Goal: Task Accomplishment & Management: Manage account settings

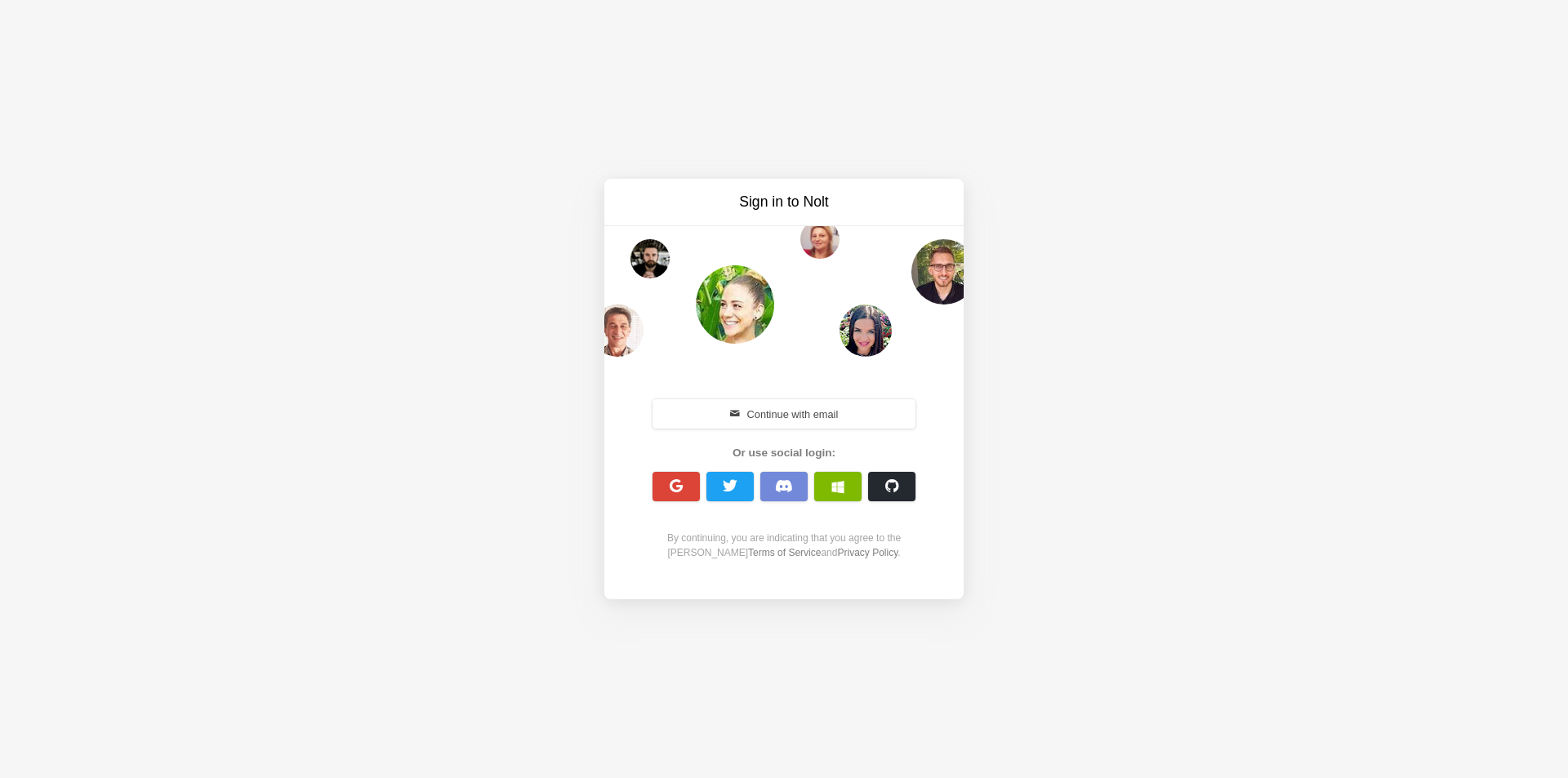
click at [692, 410] on button "Continue with email" at bounding box center [784, 413] width 263 height 30
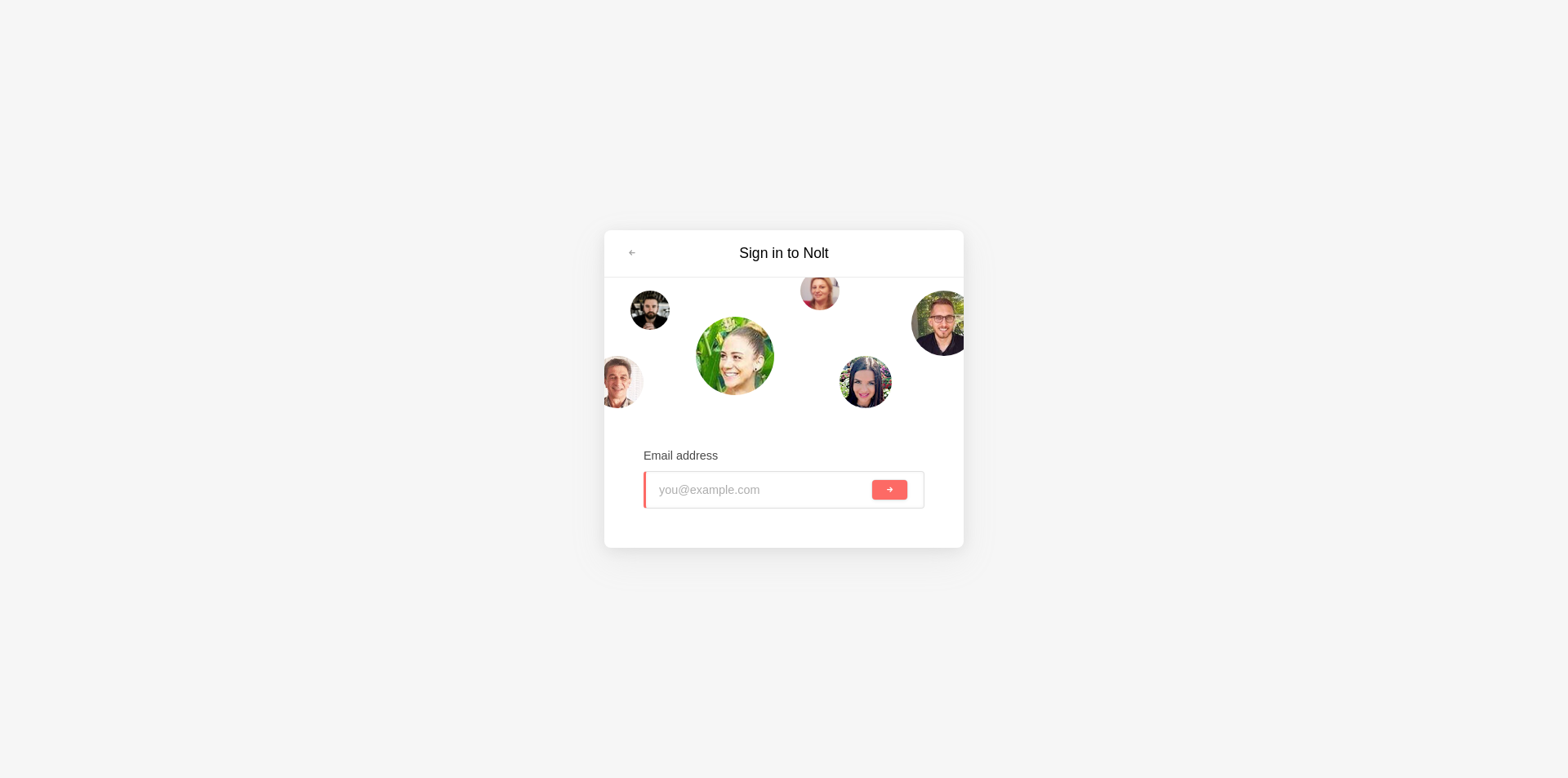
click at [721, 497] on input "email" at bounding box center [763, 489] width 210 height 35
click at [752, 489] on input "email" at bounding box center [763, 489] width 210 height 35
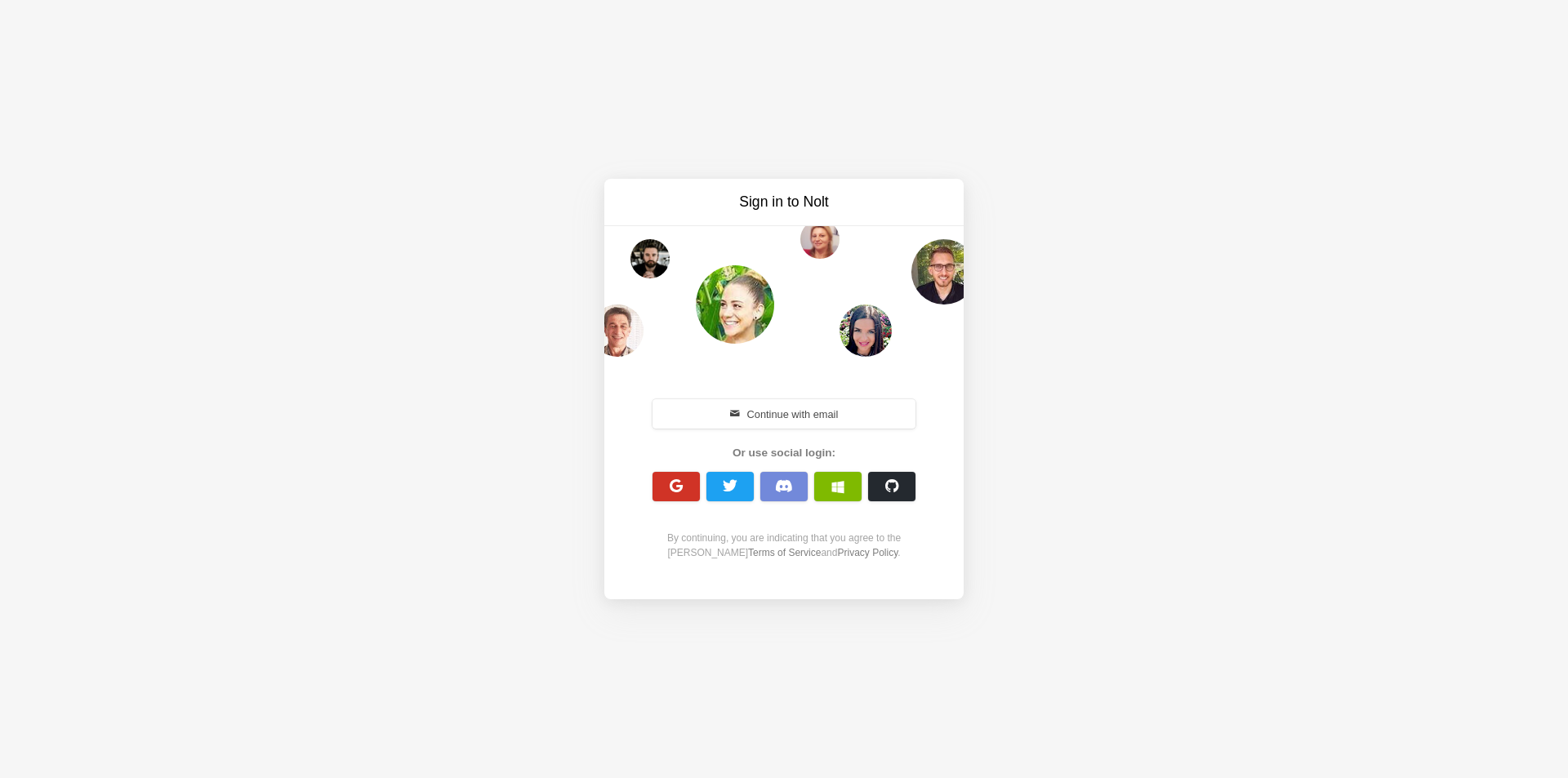
click at [672, 483] on span "button" at bounding box center [676, 486] width 15 height 15
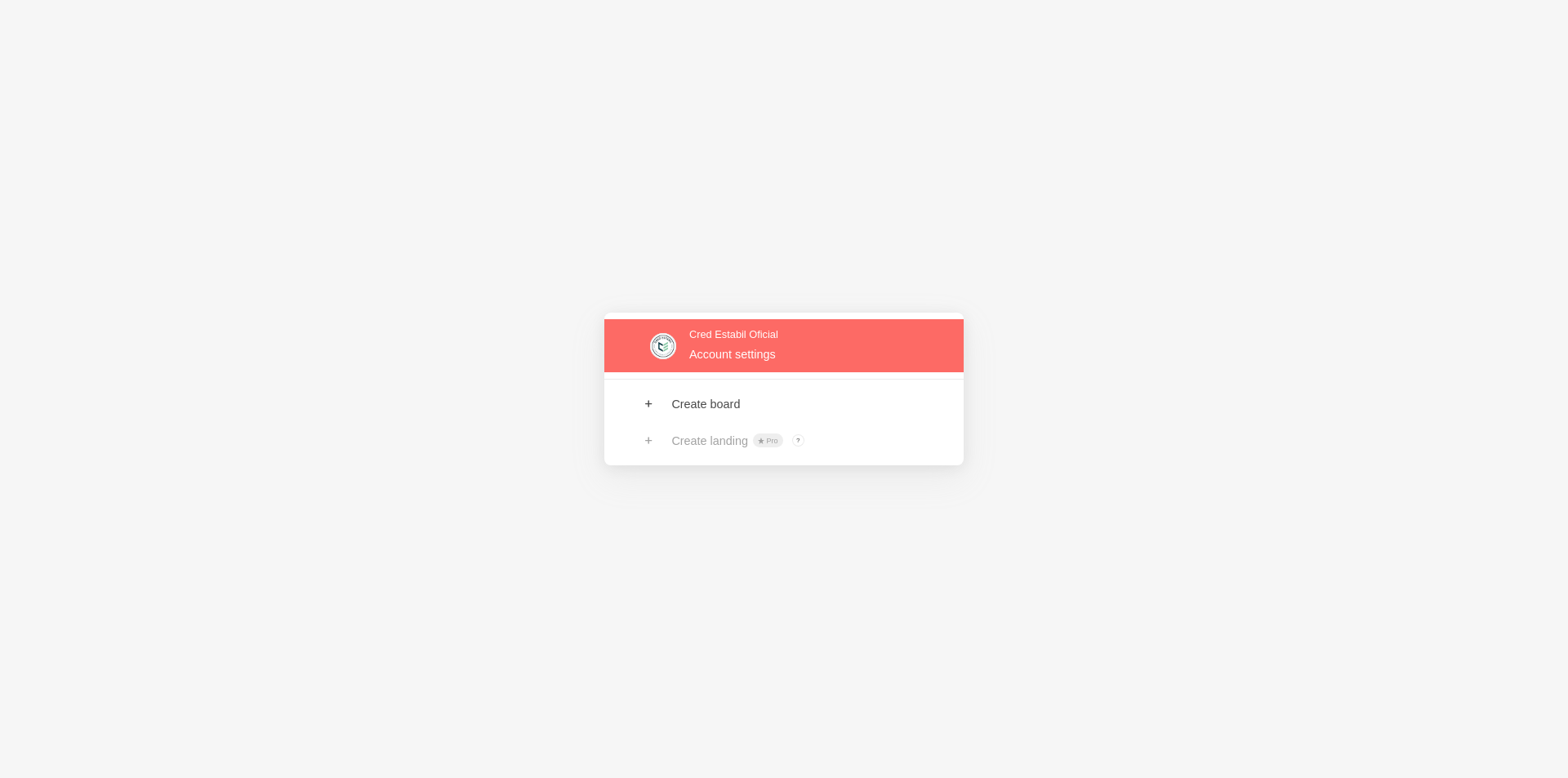
click at [739, 355] on link at bounding box center [784, 345] width 360 height 53
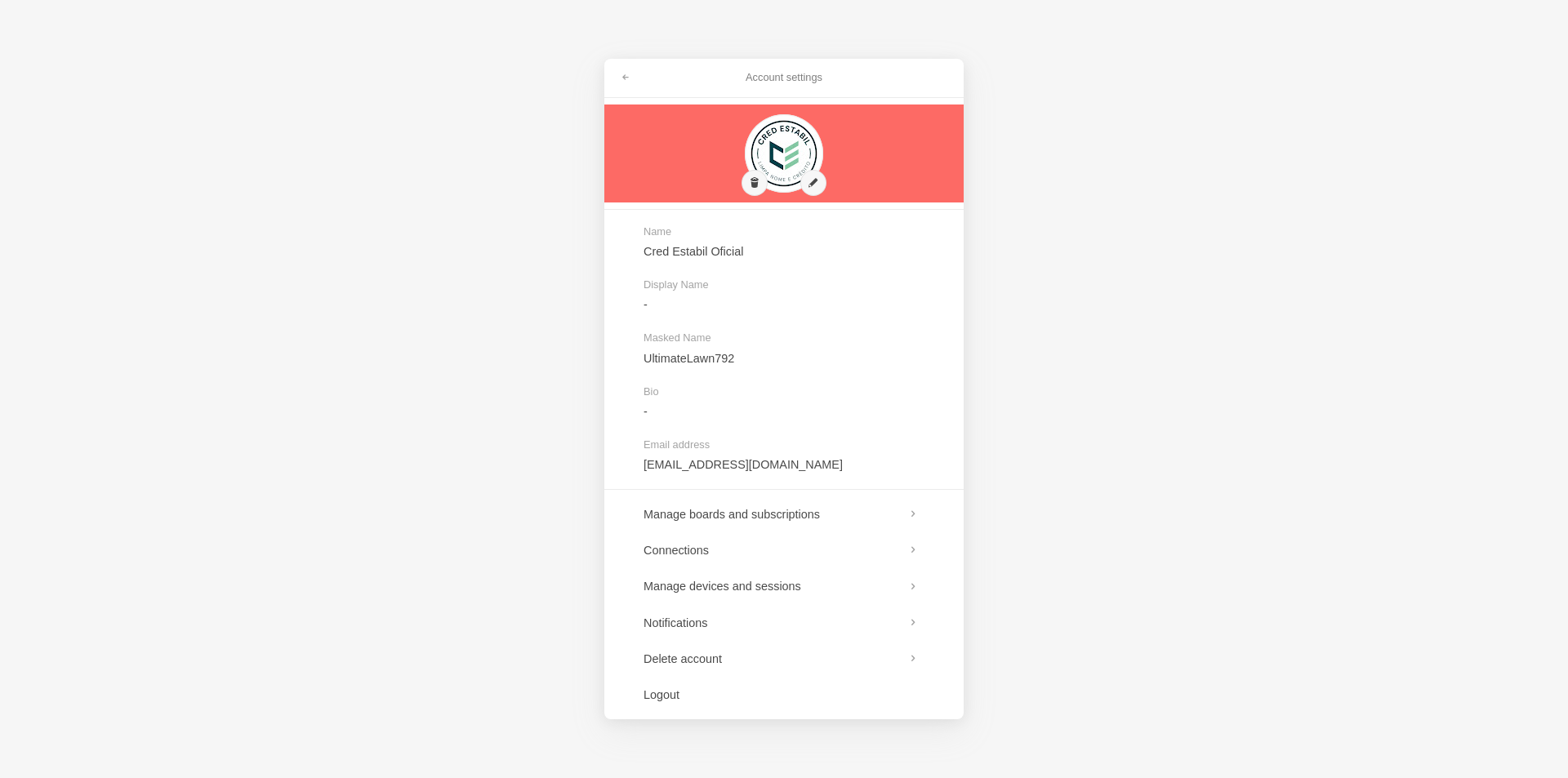
click at [776, 171] on link at bounding box center [784, 153] width 360 height 98
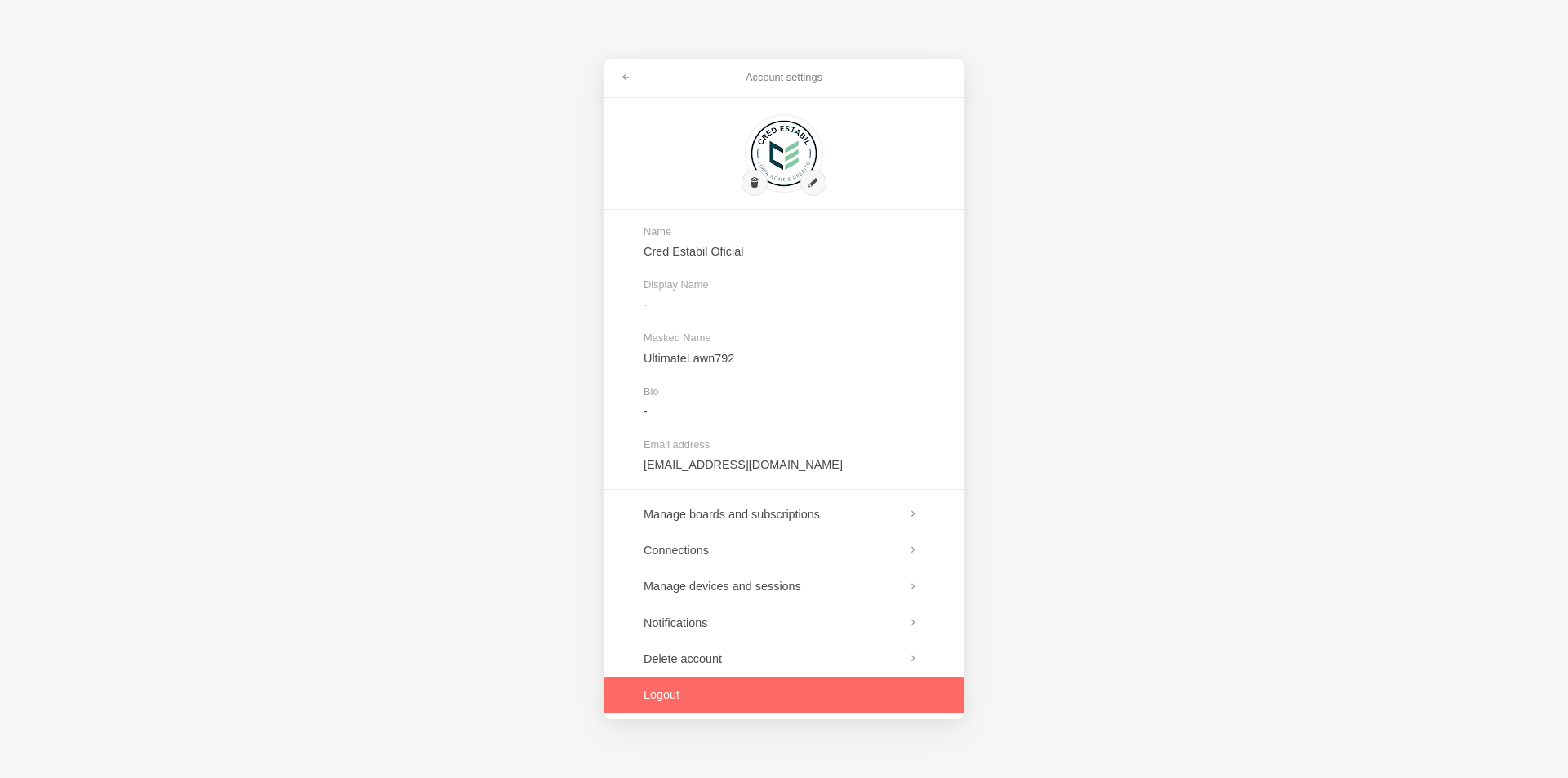
click at [660, 700] on link at bounding box center [784, 695] width 360 height 35
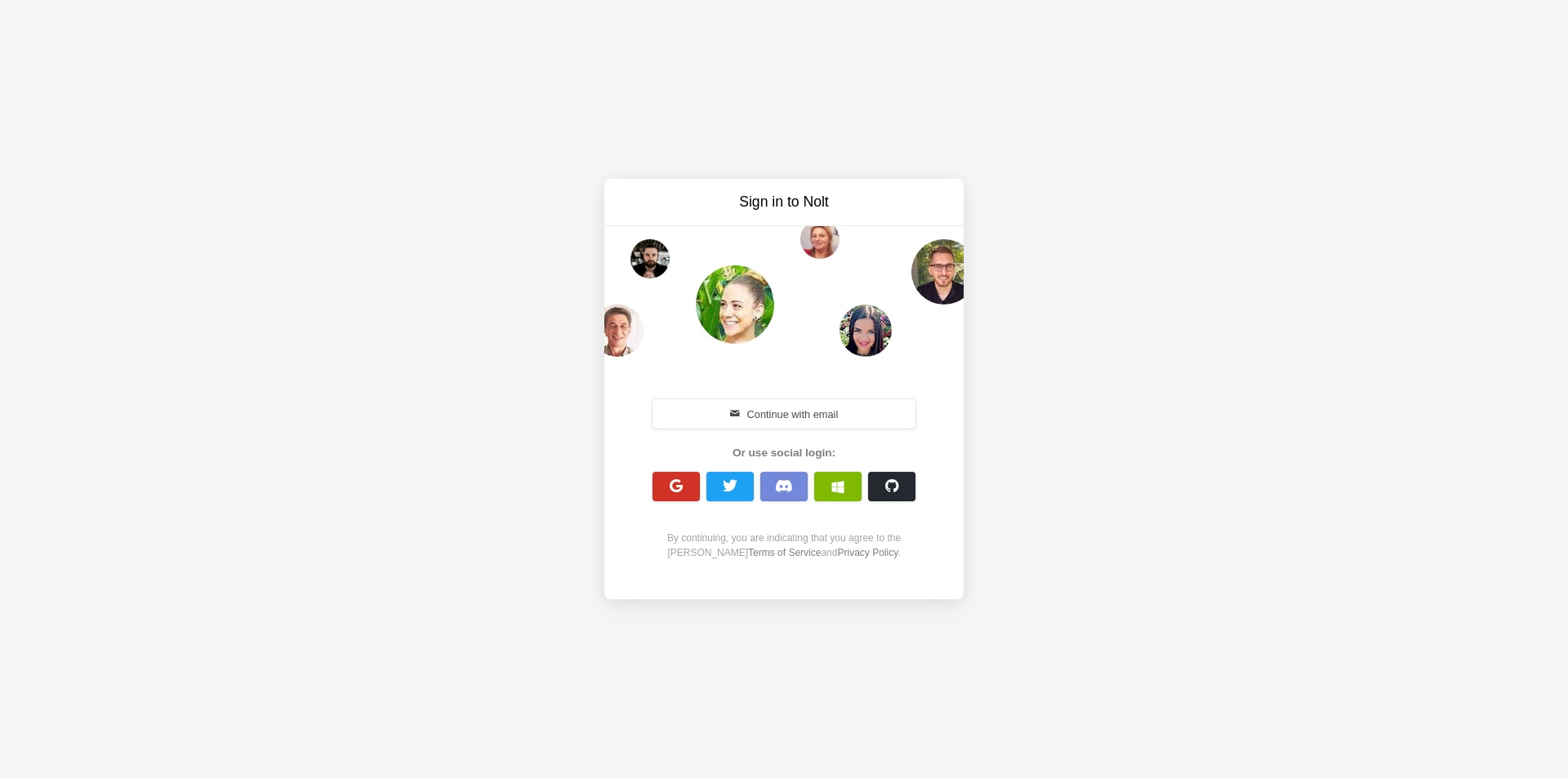
click at [668, 482] on span "button" at bounding box center [676, 486] width 15 height 15
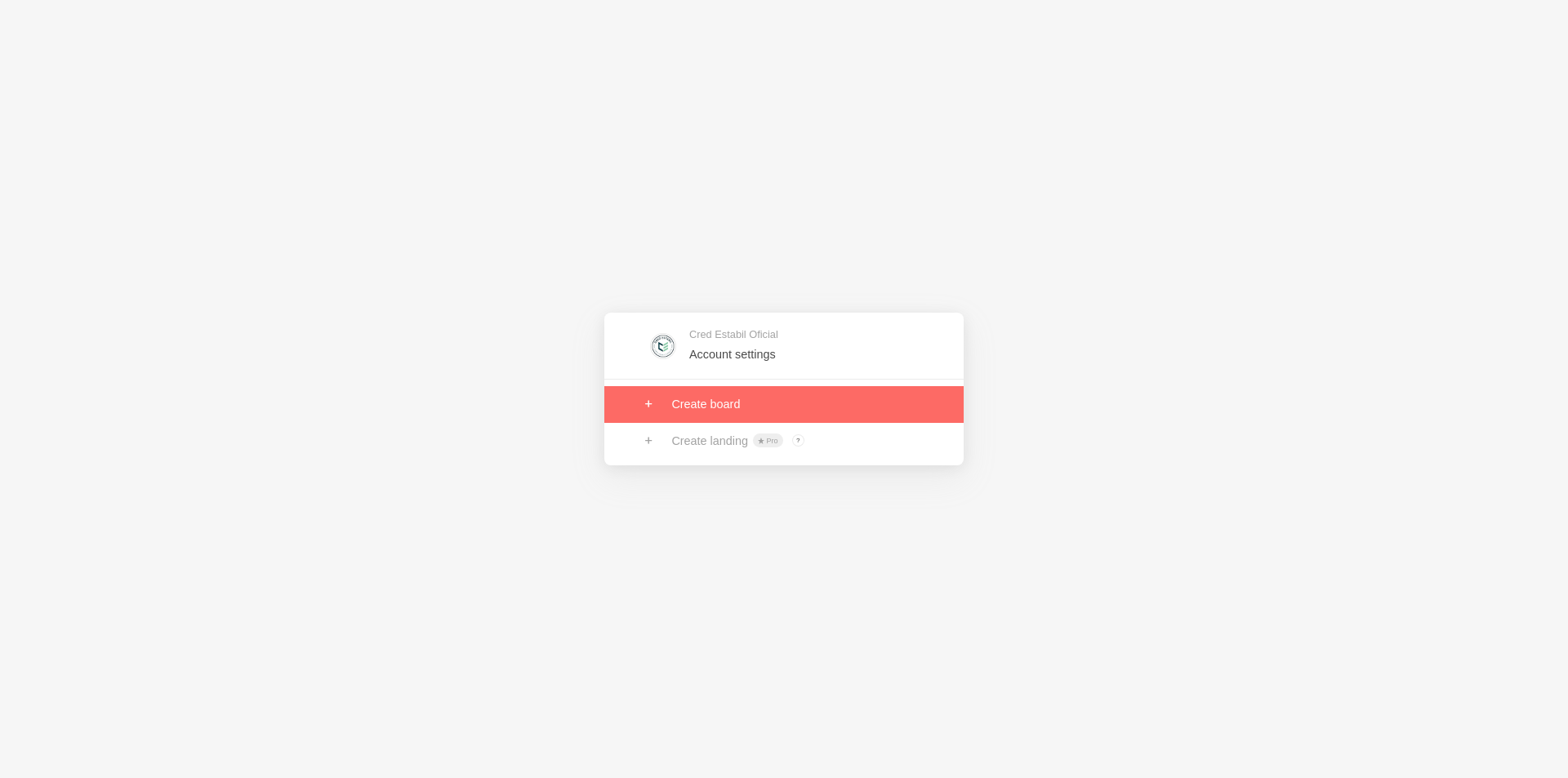
click at [683, 410] on link at bounding box center [784, 404] width 360 height 35
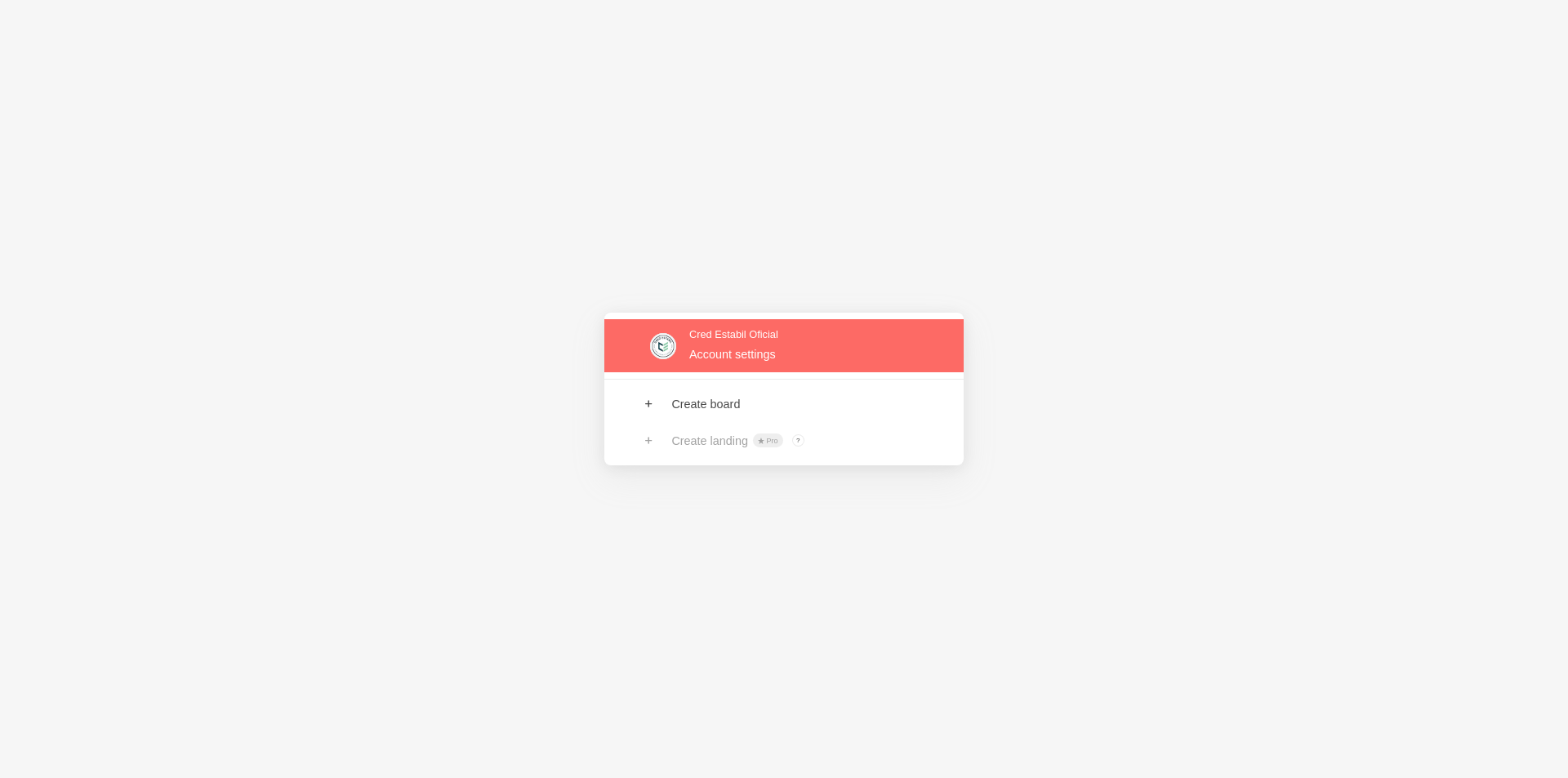
click at [711, 355] on link at bounding box center [784, 345] width 360 height 53
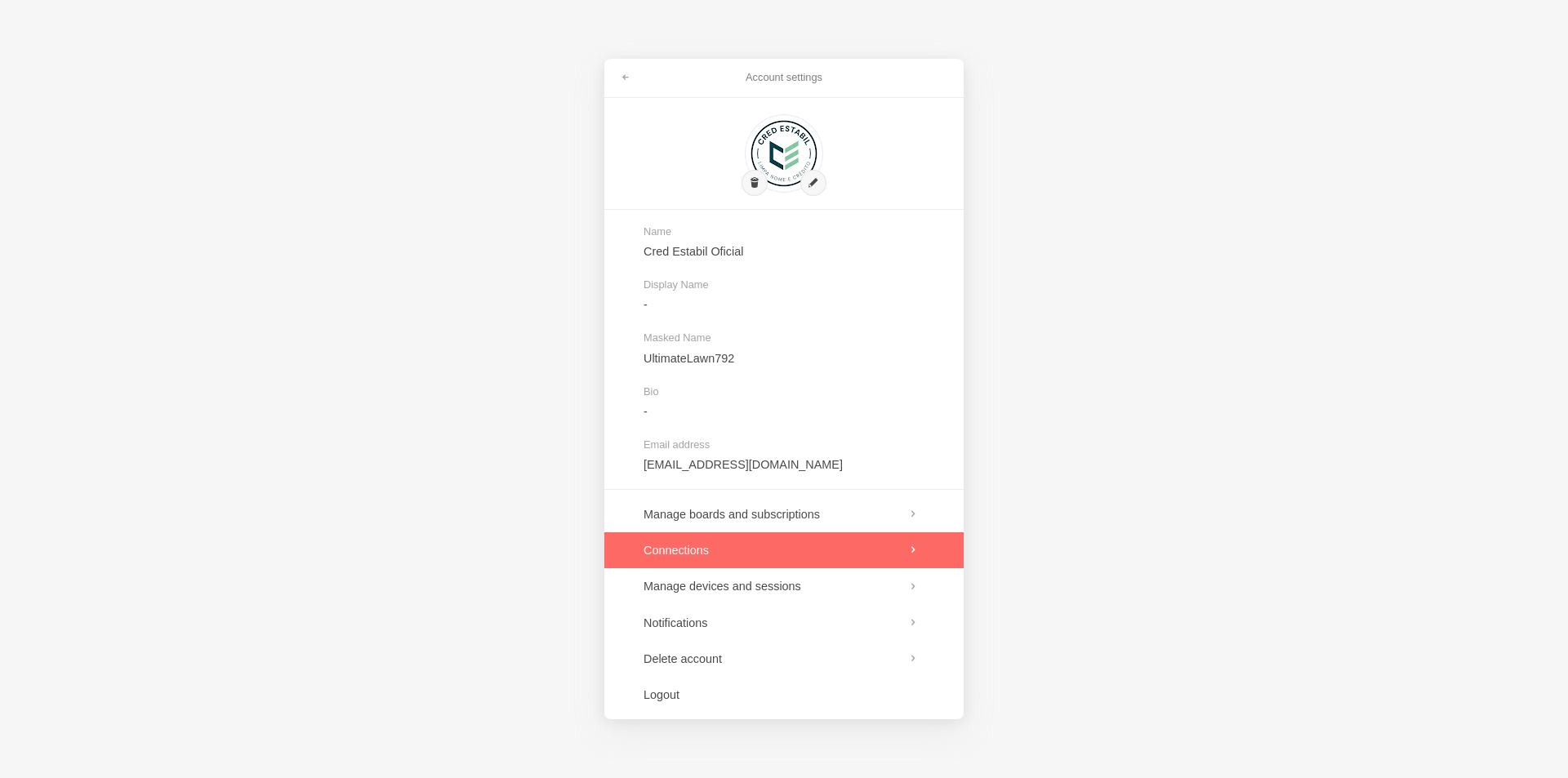
click at [696, 553] on link at bounding box center [784, 550] width 360 height 35
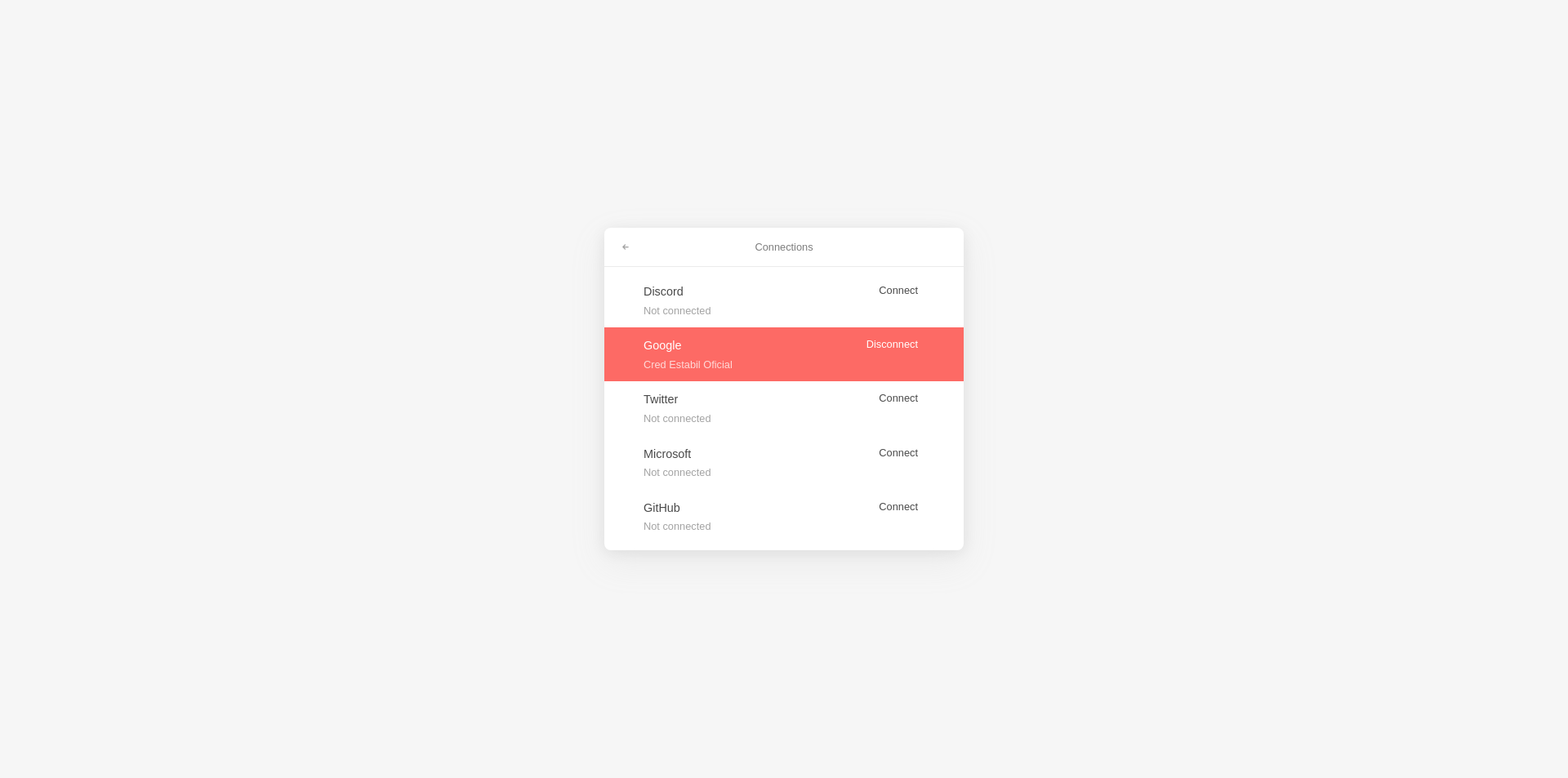
click at [892, 346] on link at bounding box center [784, 354] width 360 height 54
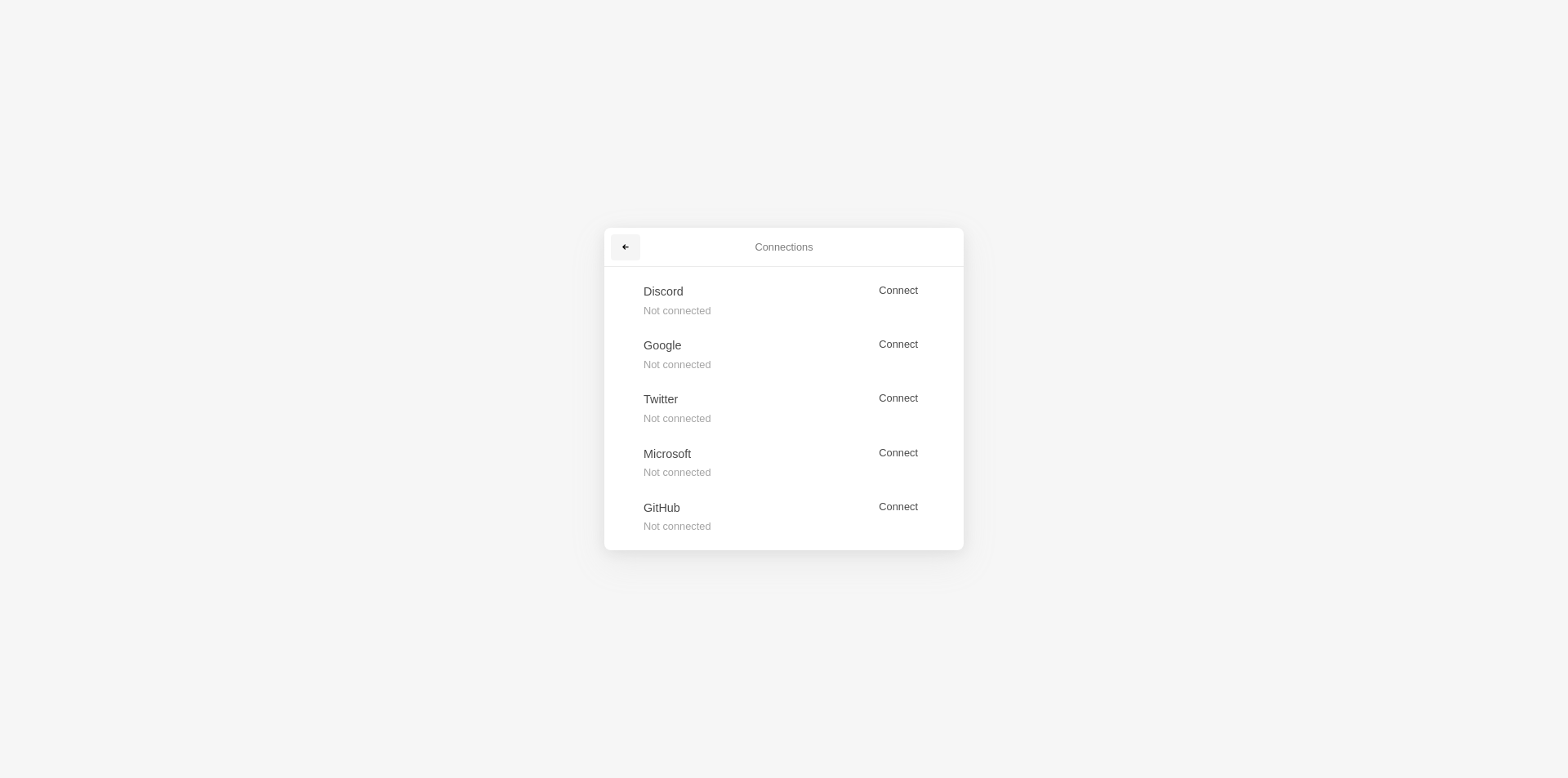
click at [621, 248] on span at bounding box center [625, 248] width 10 height 10
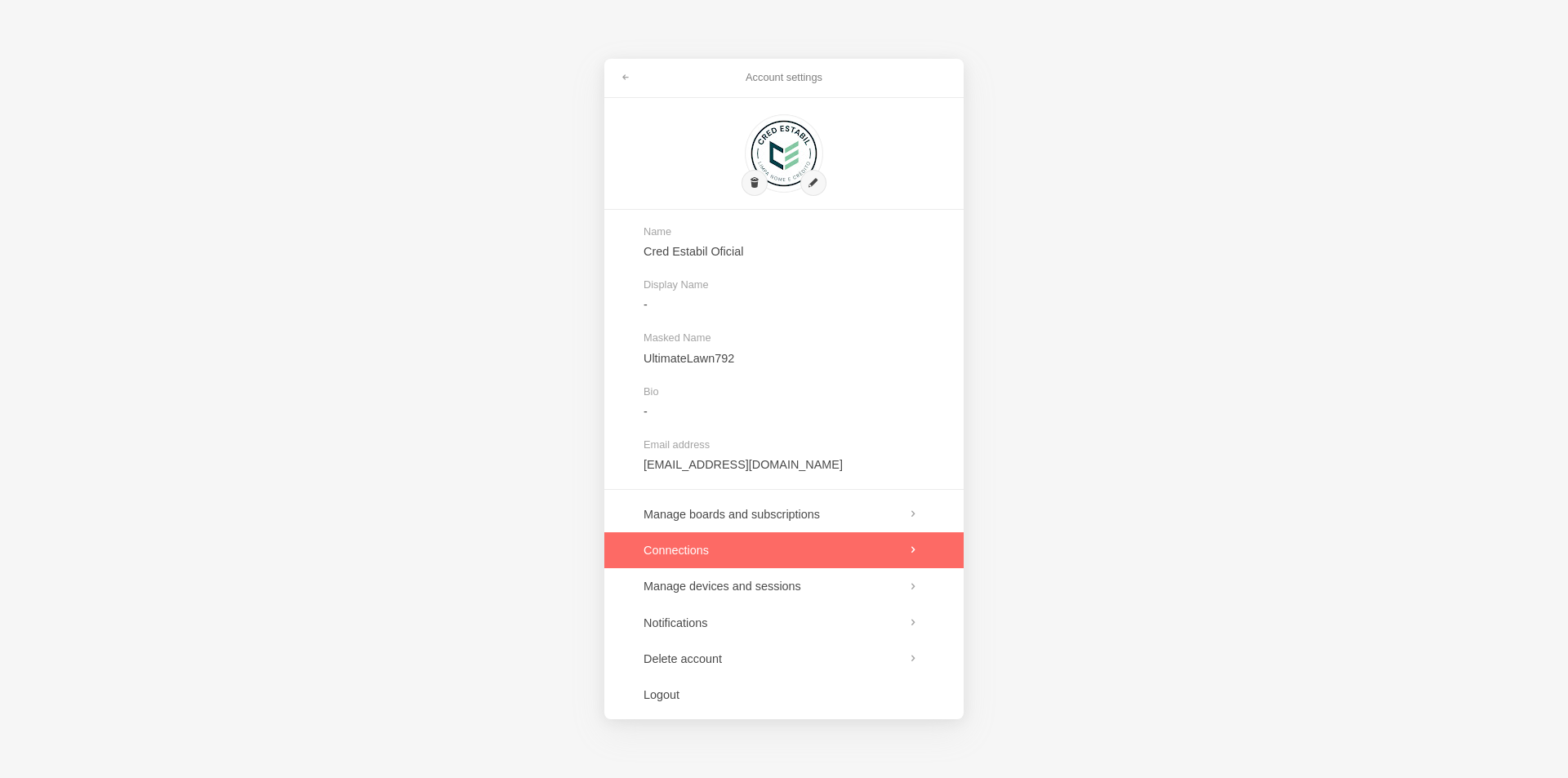
click at [724, 543] on link at bounding box center [784, 550] width 360 height 35
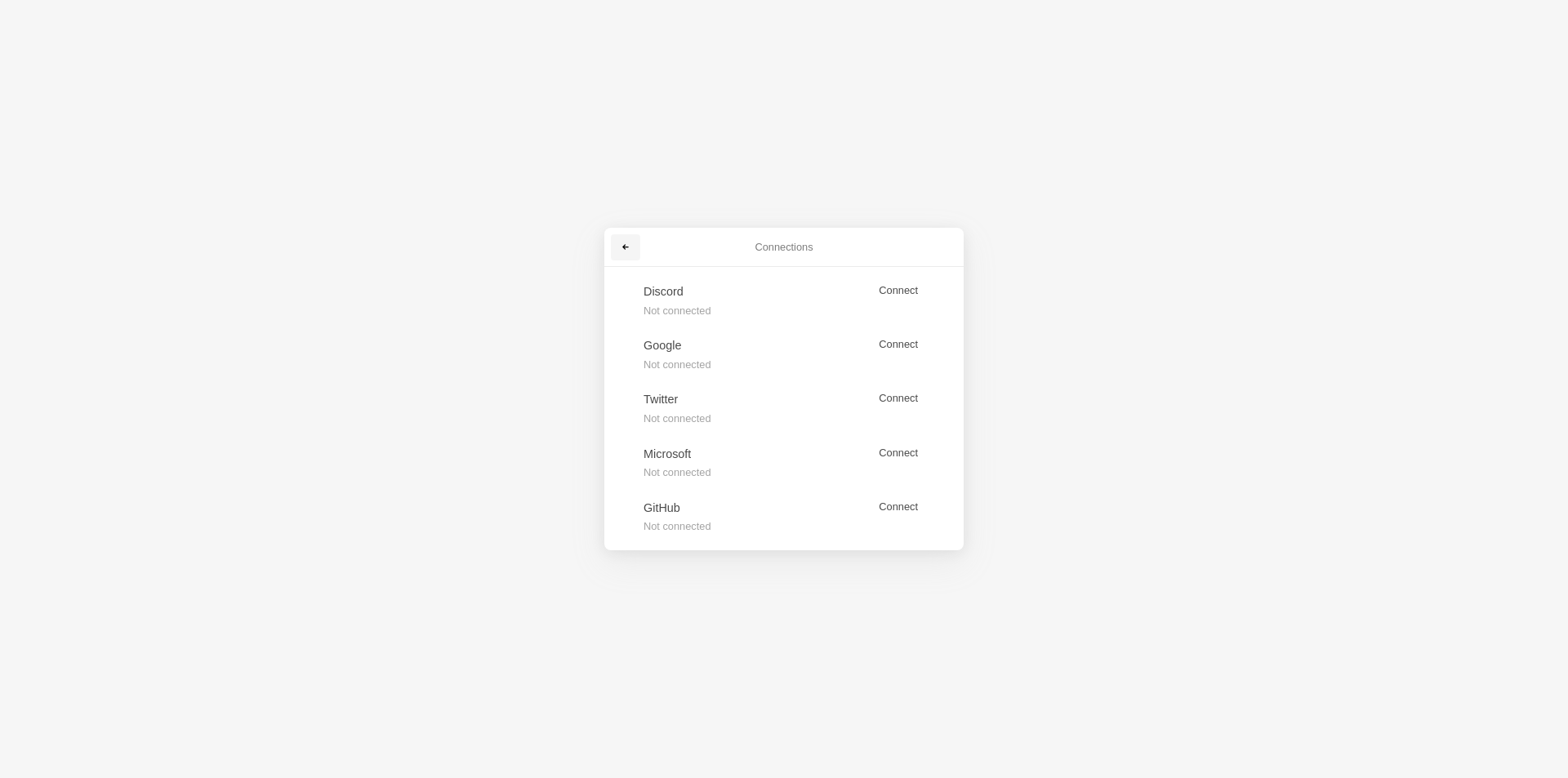
click at [621, 249] on span at bounding box center [625, 248] width 10 height 10
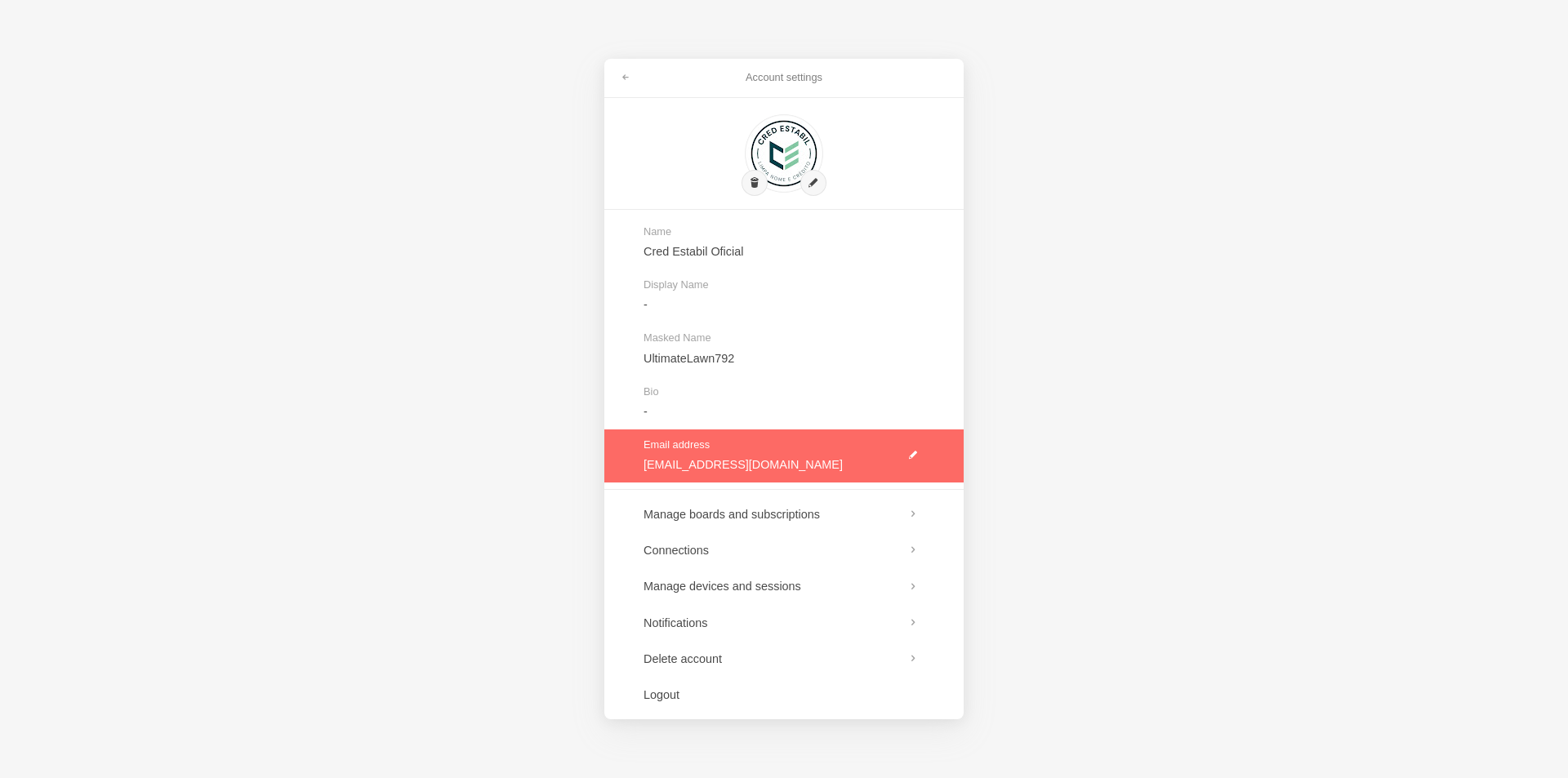
click at [719, 462] on link at bounding box center [784, 456] width 360 height 53
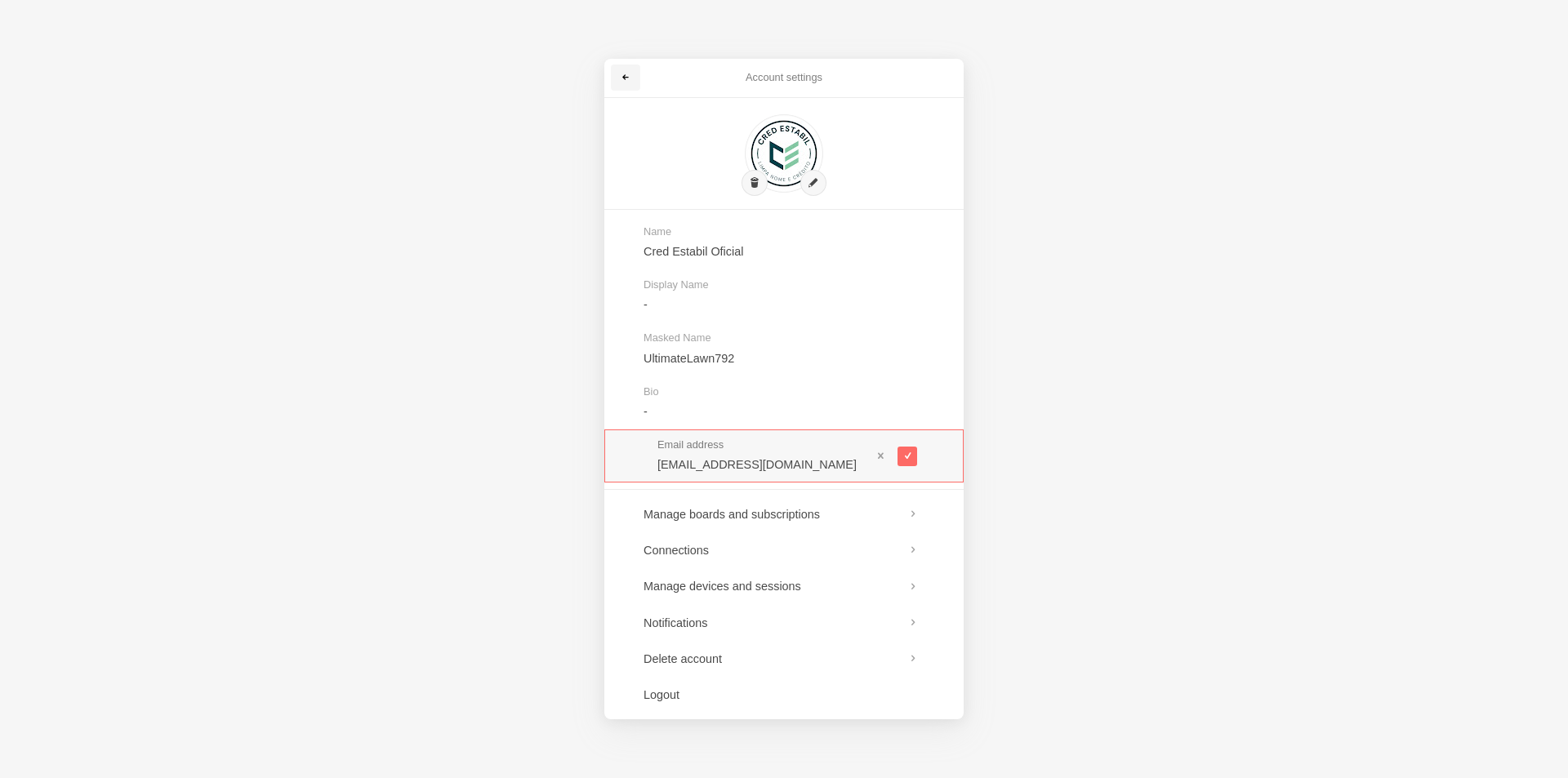
click at [626, 72] on link at bounding box center [625, 77] width 30 height 26
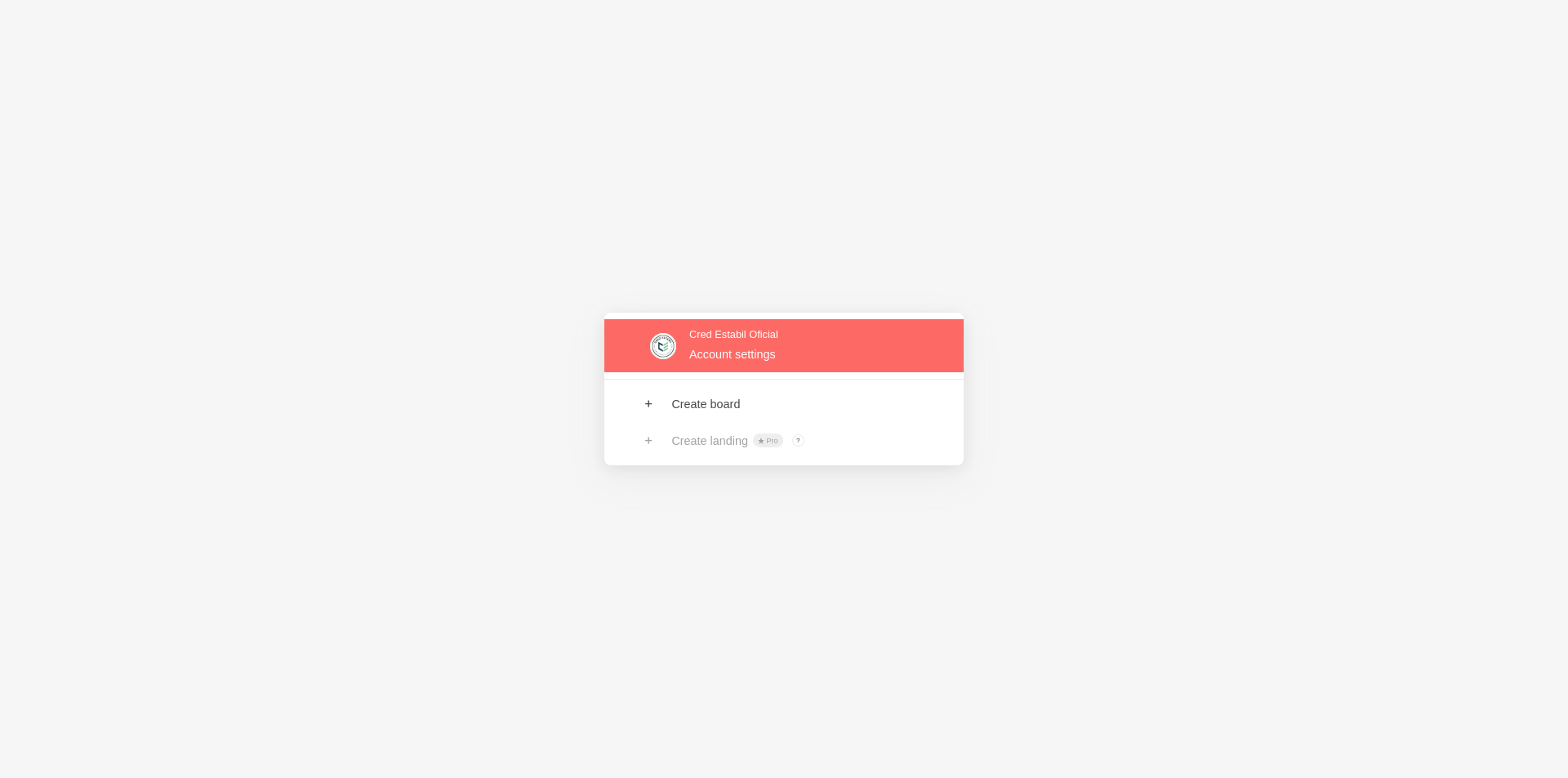
click at [720, 352] on link at bounding box center [784, 345] width 360 height 53
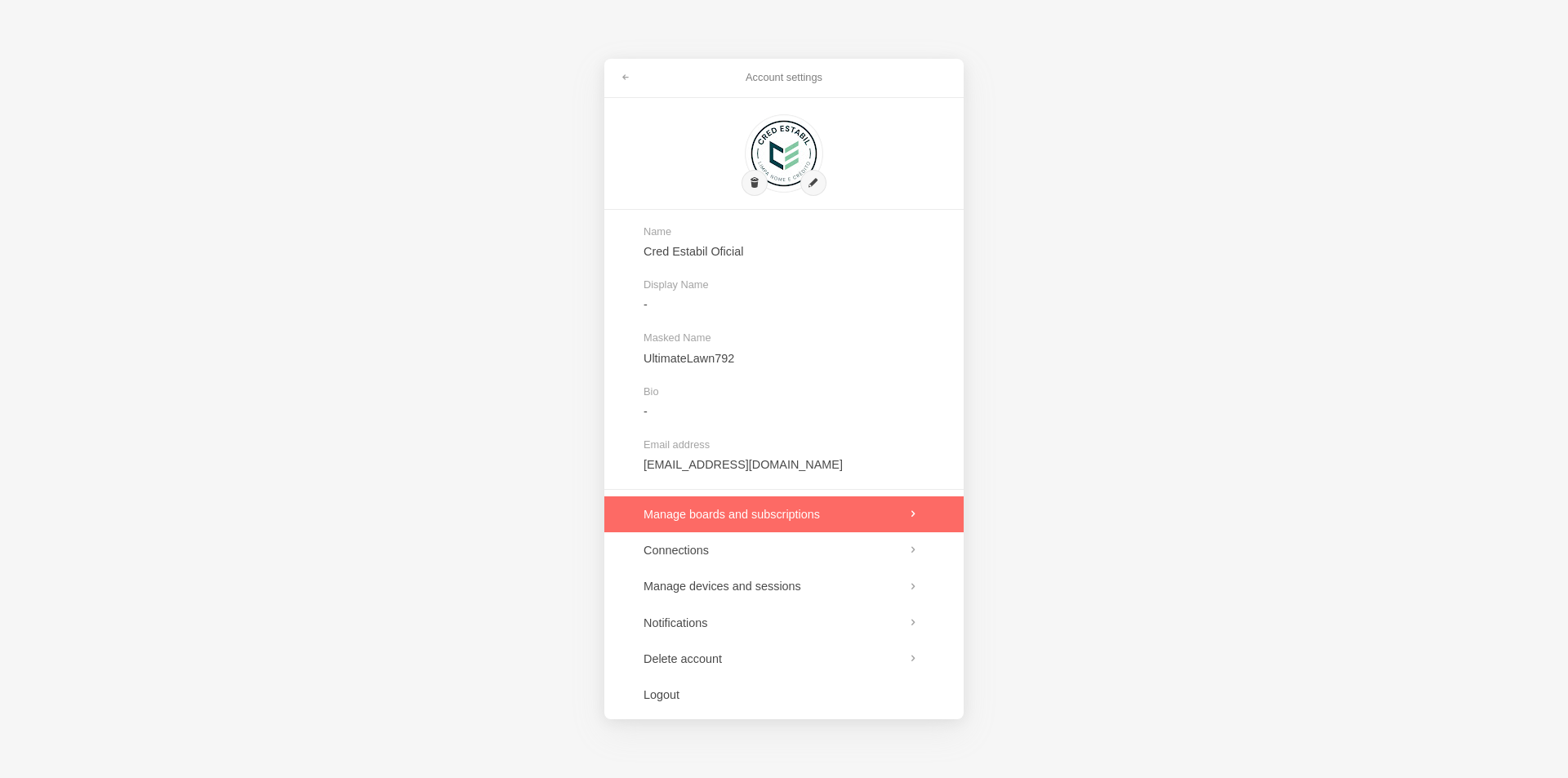
click at [771, 505] on link at bounding box center [784, 514] width 360 height 35
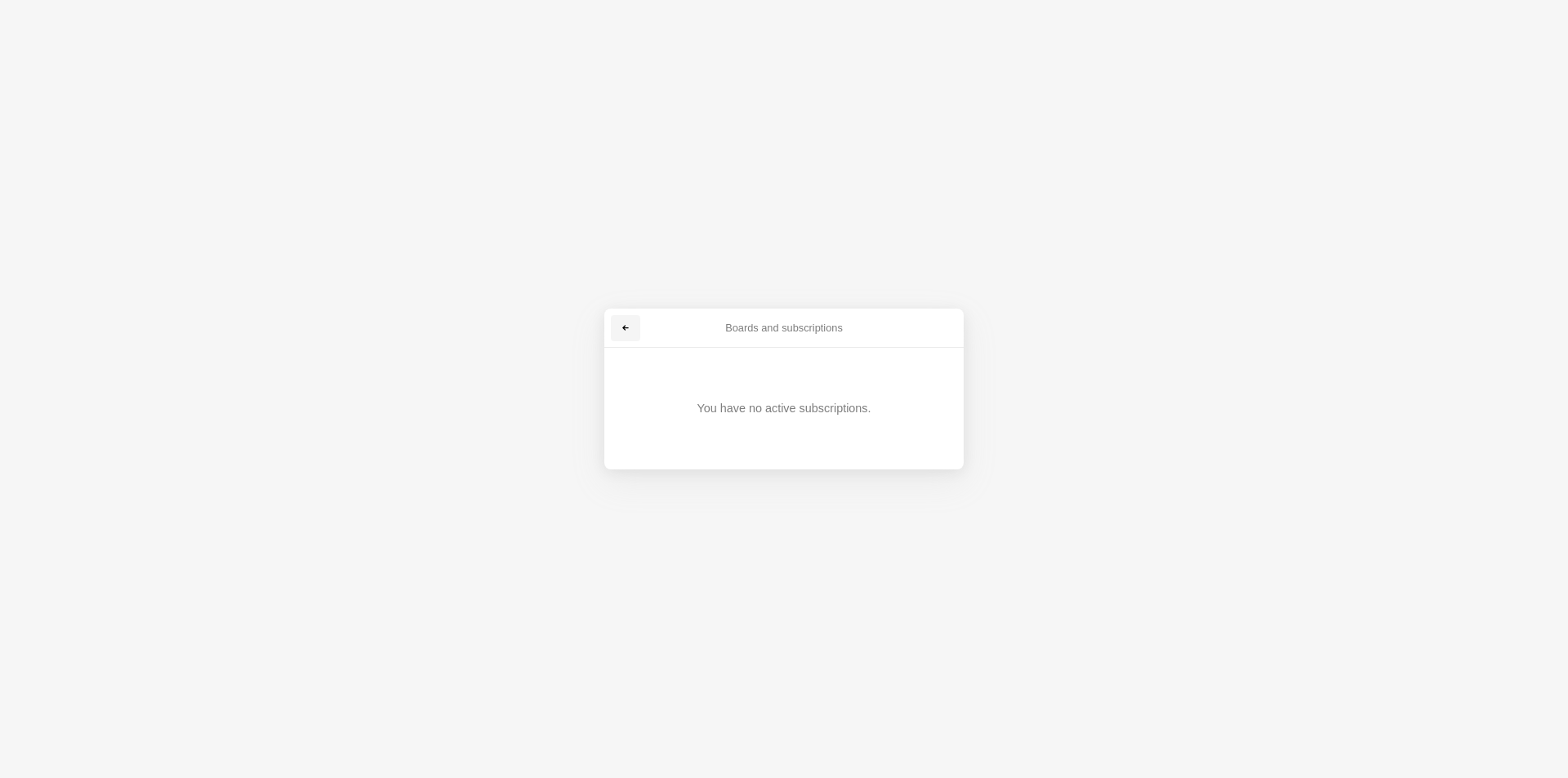
click at [619, 333] on link at bounding box center [625, 328] width 30 height 26
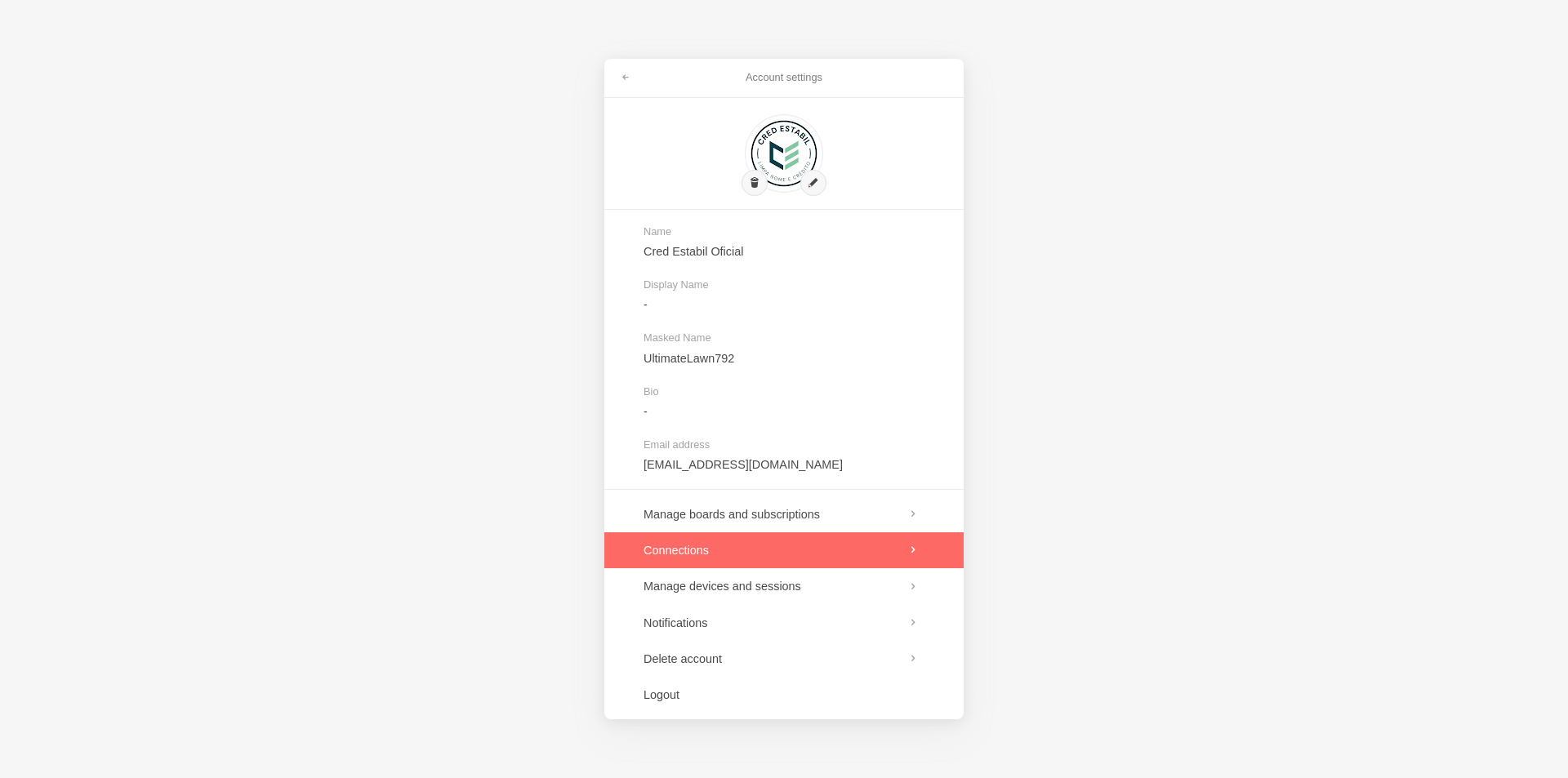
click at [816, 558] on link at bounding box center [784, 550] width 360 height 35
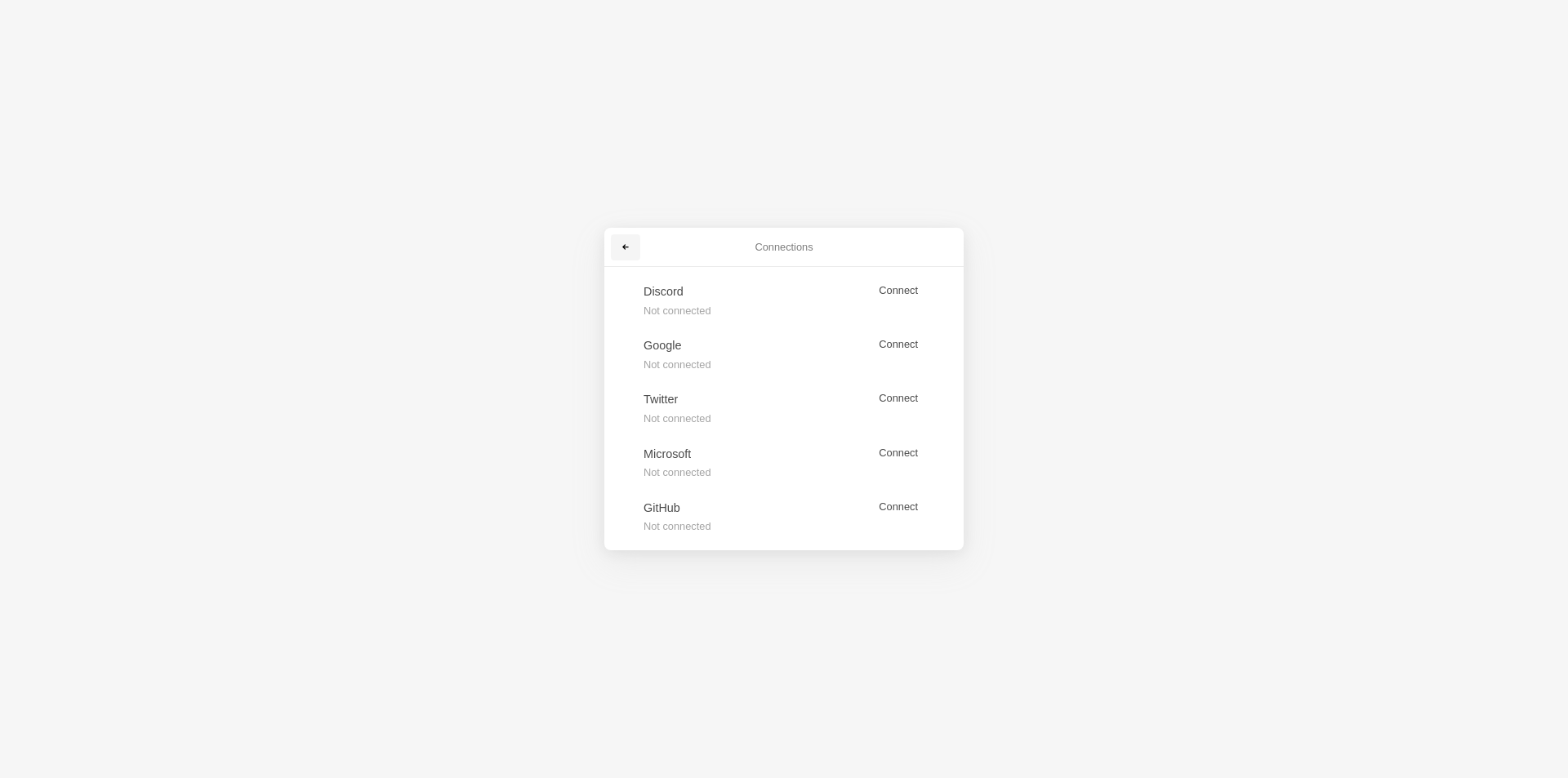
click at [624, 248] on span at bounding box center [625, 248] width 10 height 10
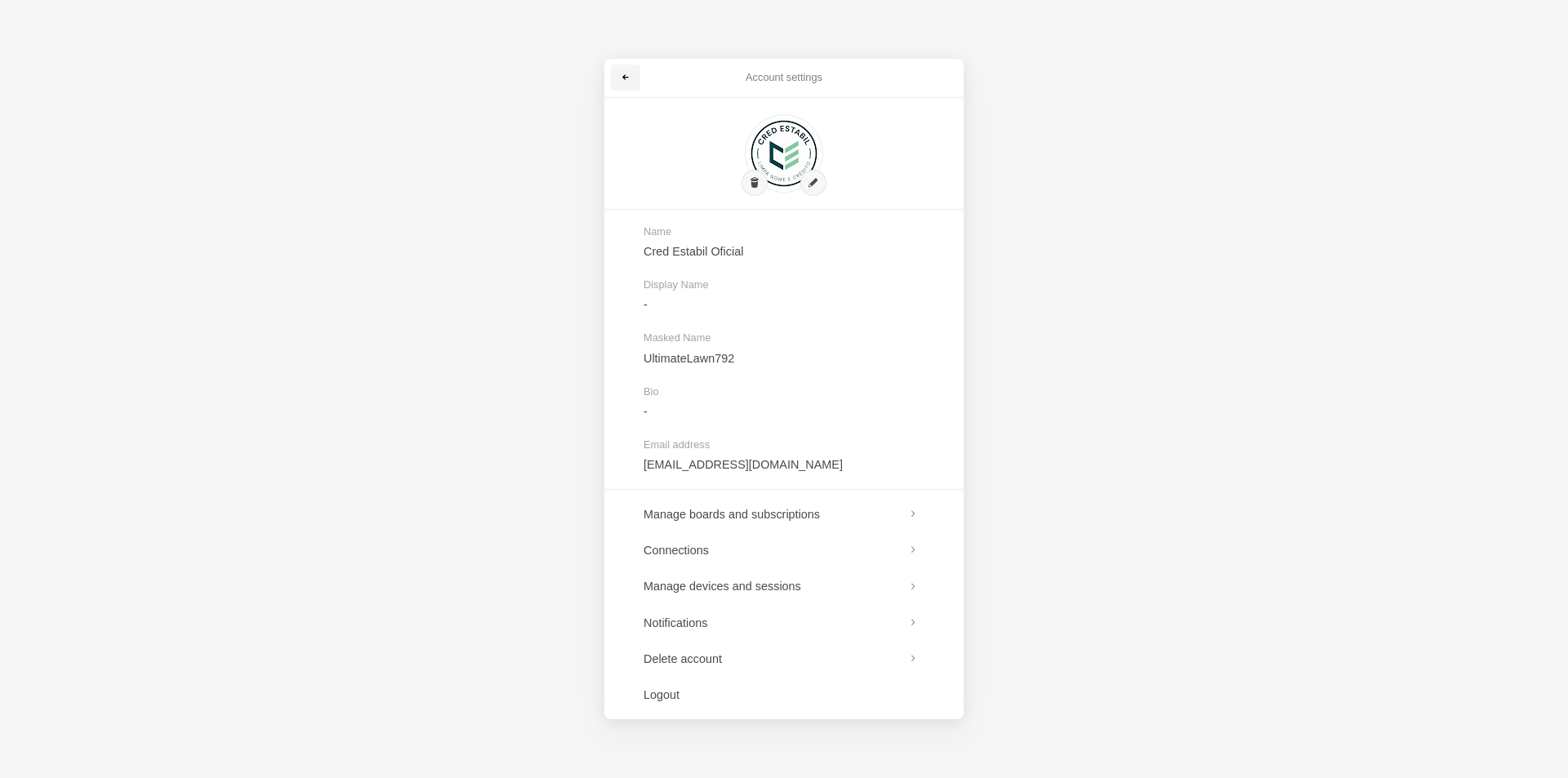
click at [619, 75] on link at bounding box center [625, 77] width 30 height 26
